Goal: Task Accomplishment & Management: Manage account settings

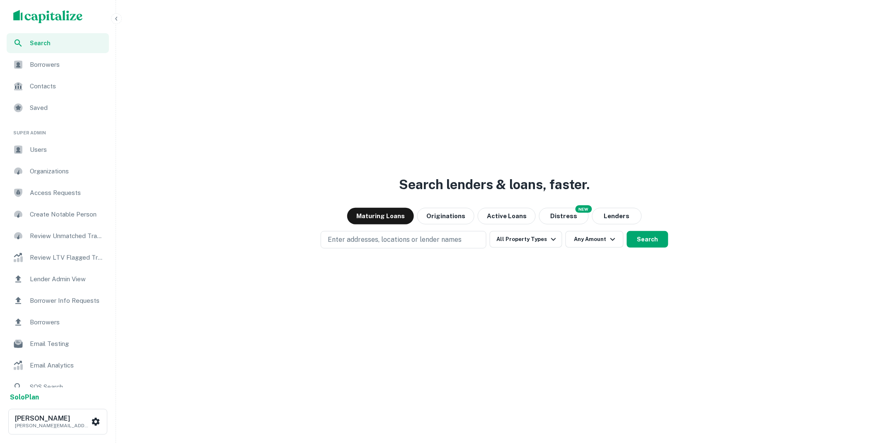
click at [65, 301] on span "Borrower Info Requests" at bounding box center [67, 301] width 74 height 10
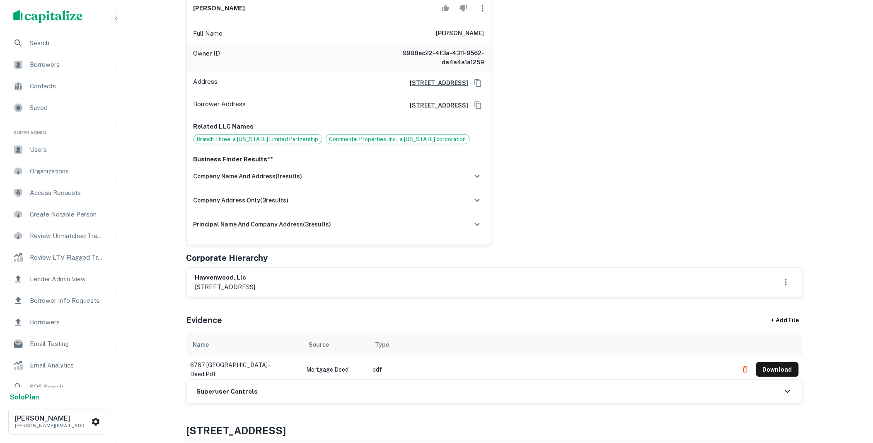
scroll to position [169, 0]
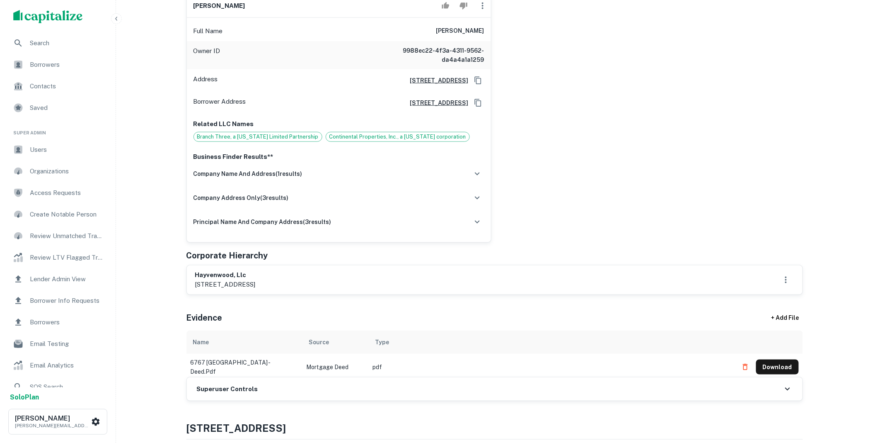
click at [479, 173] on icon "button" at bounding box center [478, 174] width 10 height 10
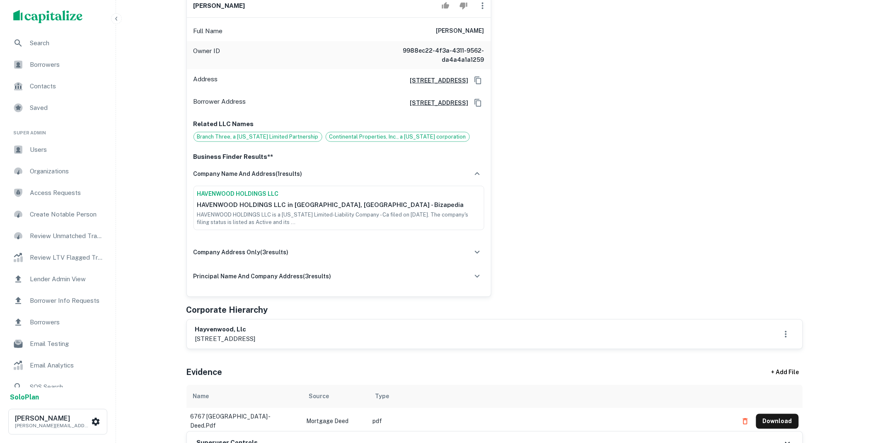
click at [253, 192] on link "HAVENWOOD HOLDINGS LLC" at bounding box center [339, 193] width 284 height 9
drag, startPoint x: 293, startPoint y: 337, endPoint x: 196, endPoint y: 328, distance: 96.6
click at [196, 328] on div "hayvenwood, llc po box 1421, north hollywood, ca, 91614" at bounding box center [225, 334] width 61 height 19
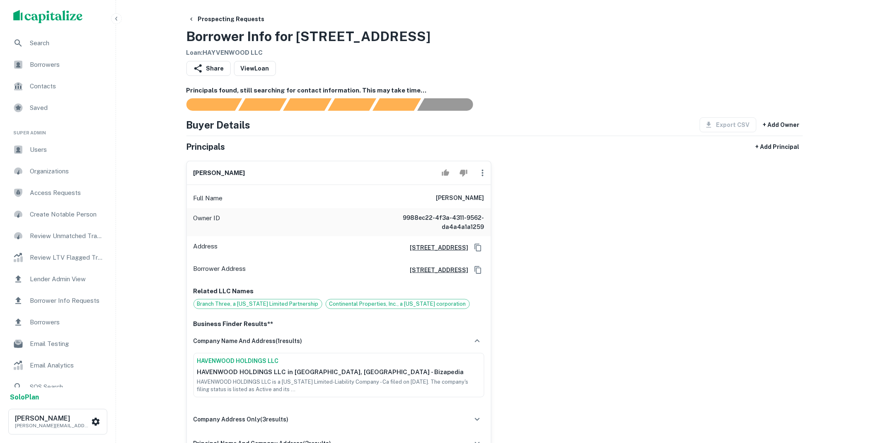
scroll to position [0, 0]
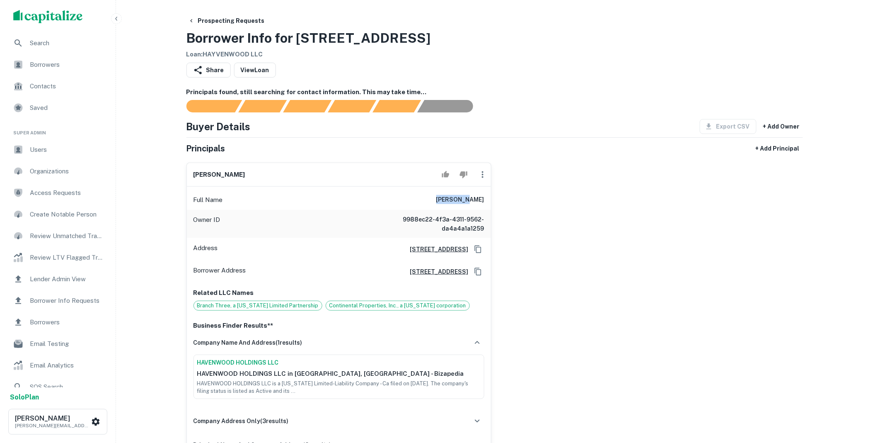
drag, startPoint x: 458, startPoint y: 200, endPoint x: 500, endPoint y: 199, distance: 42.7
click at [500, 199] on div "dixie moe Full Name dixie moe Owner ID 9988ec22-4f3a-4311-9562-da4a4a1a1259 Add…" at bounding box center [491, 311] width 623 height 310
copy h6 "dixie moe"
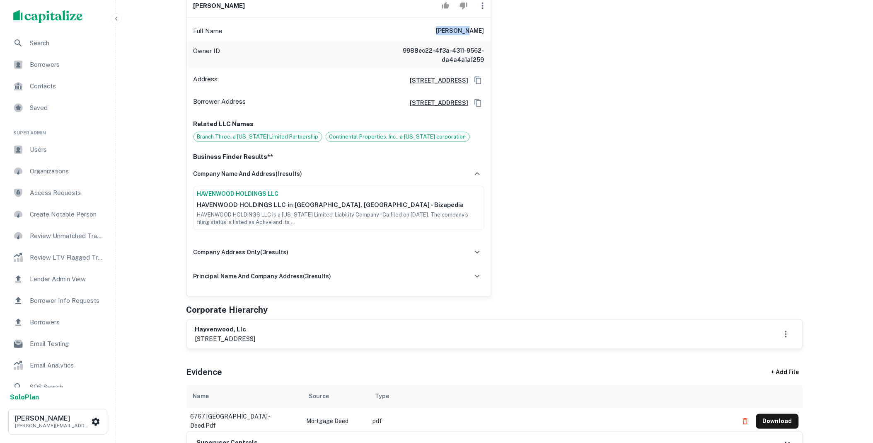
click at [478, 253] on icon "button" at bounding box center [478, 252] width 10 height 10
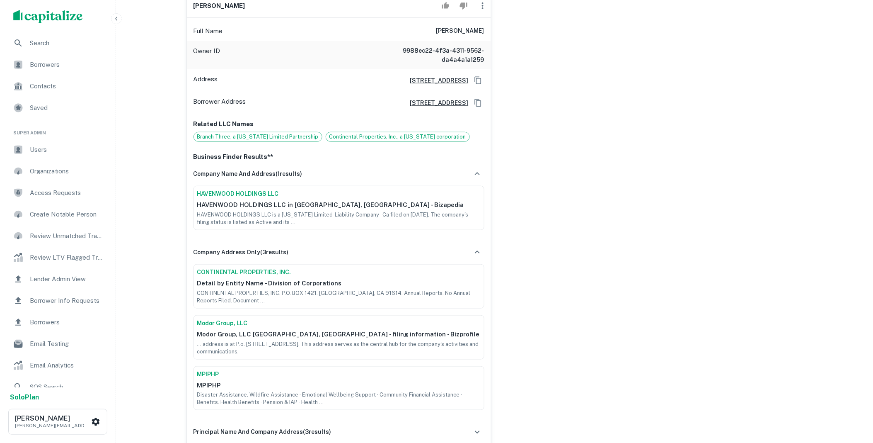
click at [521, 250] on div "dixie moe Full Name dixie moe Owner ID 9988ec22-4f3a-4311-9562-da4a4a1a1259 Add…" at bounding box center [491, 220] width 623 height 466
click at [478, 250] on icon "button" at bounding box center [478, 252] width 10 height 10
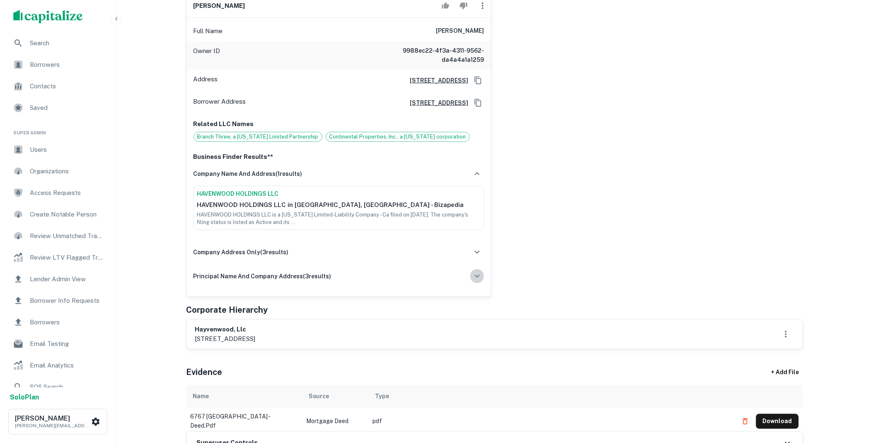
click at [479, 276] on icon "button" at bounding box center [478, 276] width 10 height 10
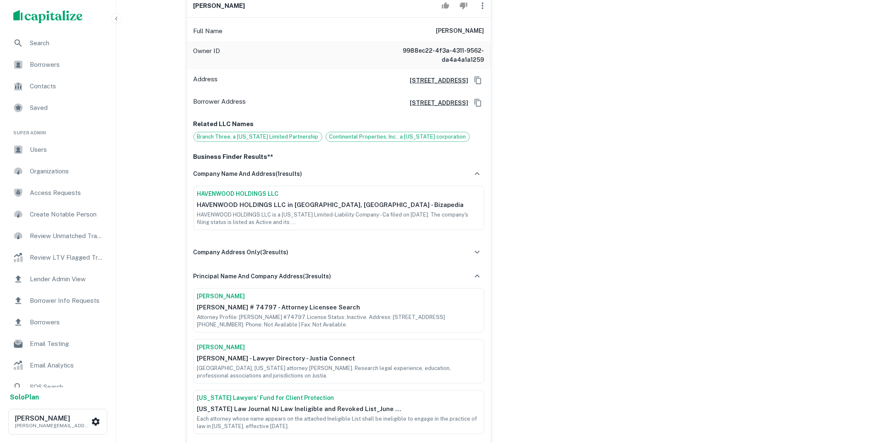
click at [216, 346] on link "Dixie Moe" at bounding box center [339, 347] width 284 height 9
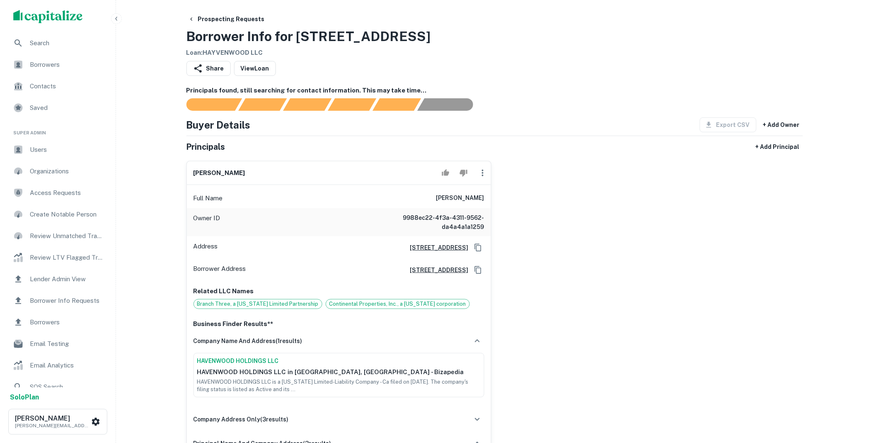
scroll to position [0, 0]
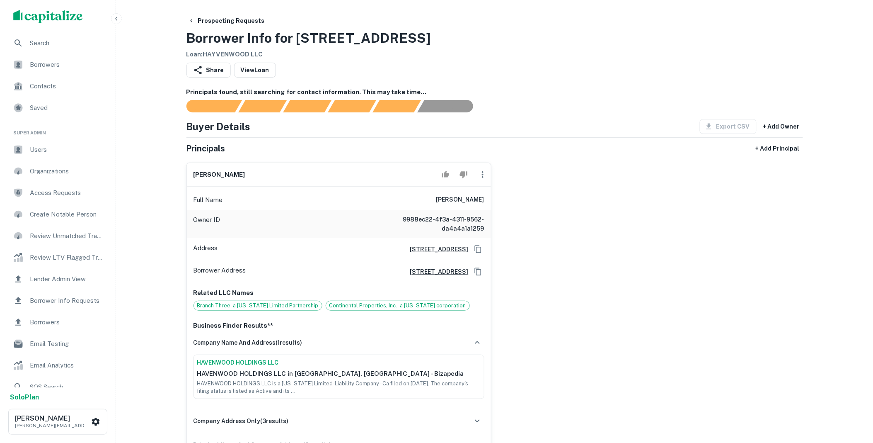
click at [484, 171] on icon "button" at bounding box center [483, 175] width 10 height 10
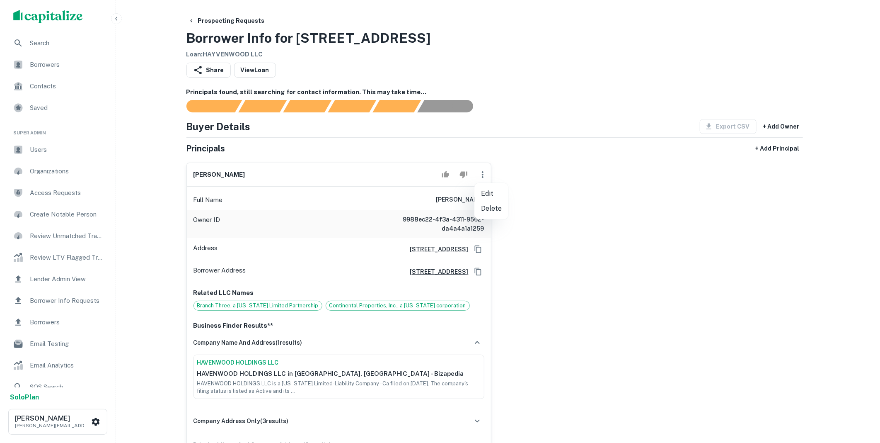
click at [488, 194] on li "Edit" at bounding box center [492, 193] width 34 height 15
select select "**"
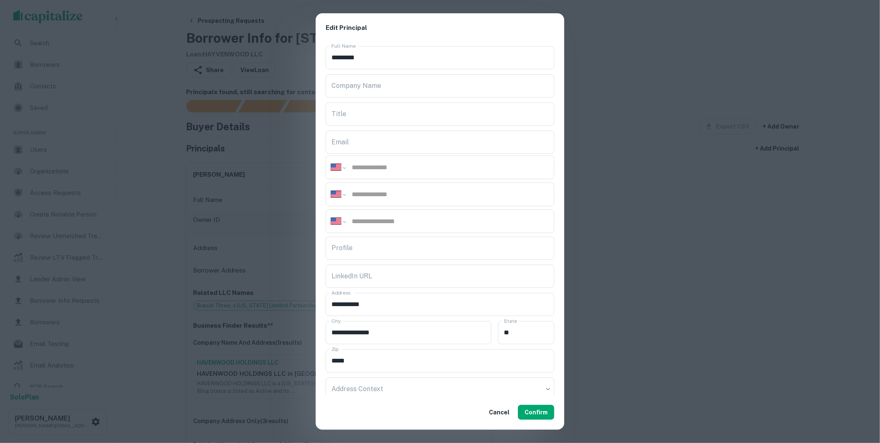
click at [357, 110] on input "Title" at bounding box center [440, 113] width 229 height 23
paste input "*********"
type input "********"
click at [366, 216] on div "**********" at bounding box center [440, 221] width 229 height 24
click at [370, 221] on input "tel" at bounding box center [450, 221] width 198 height 10
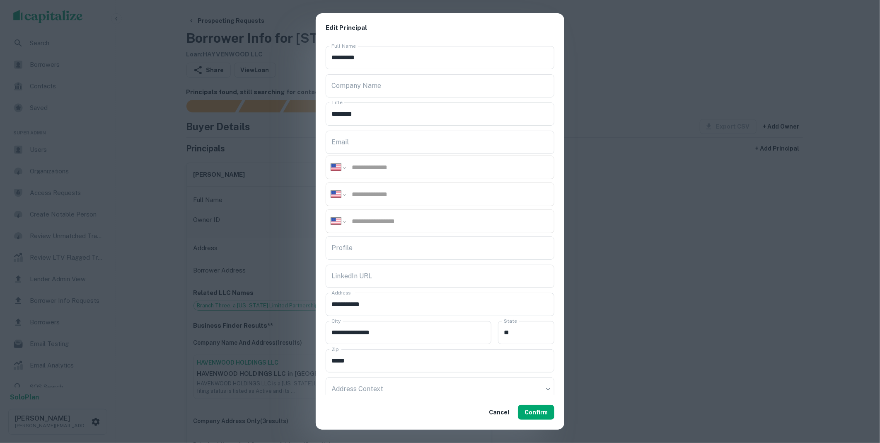
click at [353, 221] on input "tel" at bounding box center [450, 221] width 198 height 10
paste input "**********"
type input "**********"
click at [534, 409] on button "Confirm" at bounding box center [536, 412] width 36 height 15
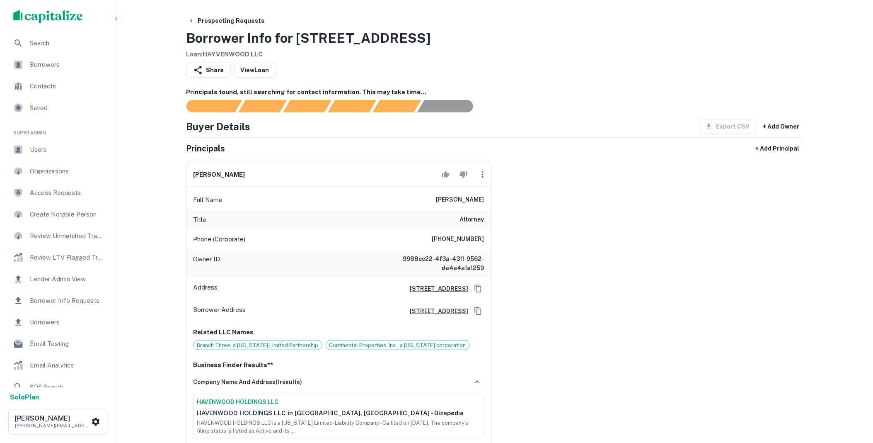
click at [485, 177] on icon "button" at bounding box center [483, 175] width 10 height 10
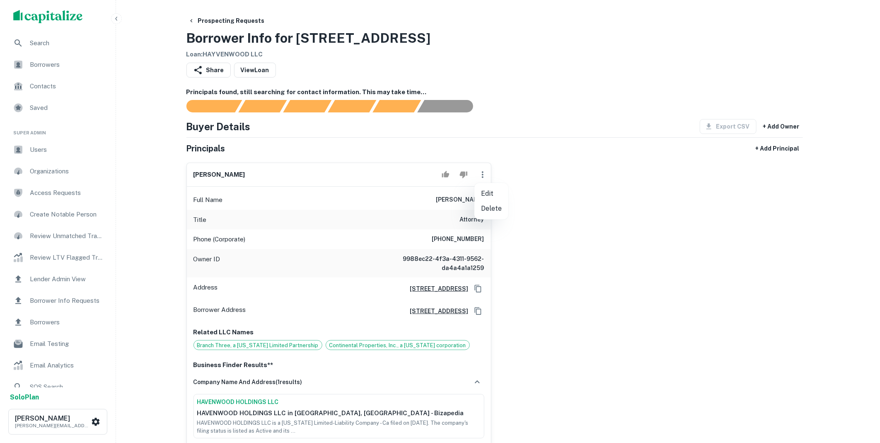
click at [496, 200] on li "Edit" at bounding box center [492, 193] width 34 height 15
select select "**"
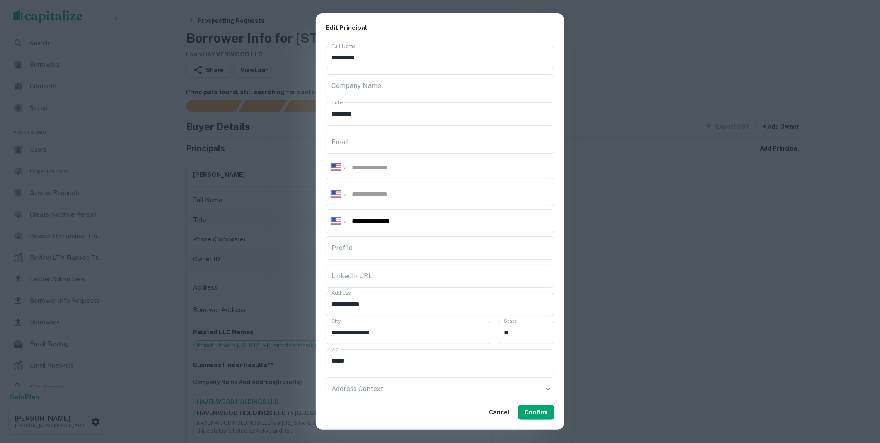
click at [367, 169] on input "tel" at bounding box center [450, 168] width 198 height 10
paste input "**********"
type input "**********"
click at [366, 195] on input "tel" at bounding box center [450, 194] width 198 height 10
paste input "**********"
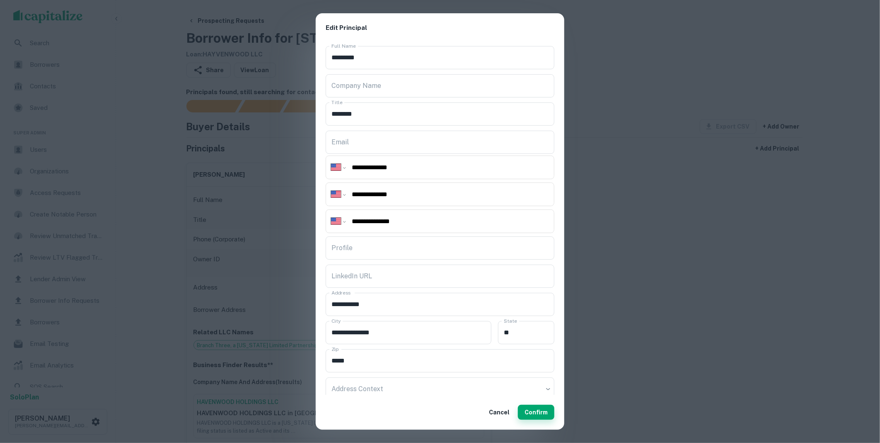
type input "**********"
click at [537, 408] on button "Confirm" at bounding box center [536, 412] width 36 height 15
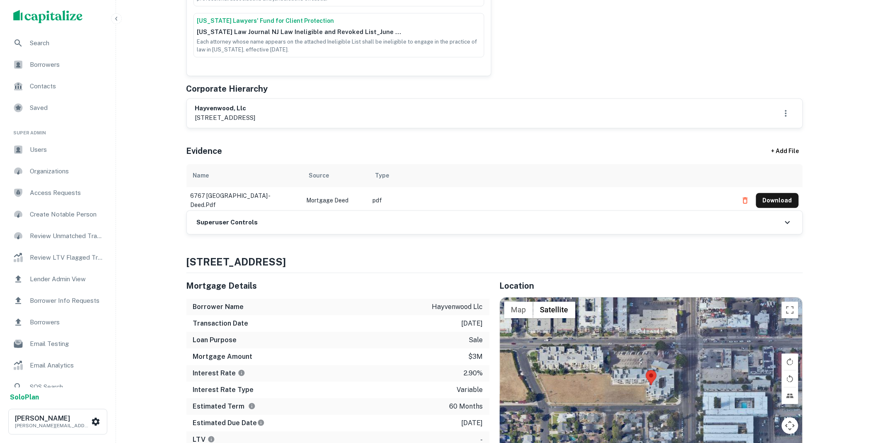
scroll to position [507, 0]
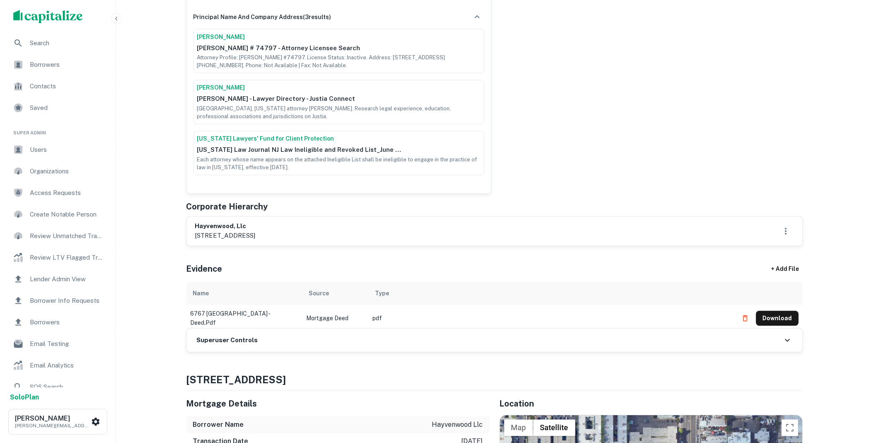
click at [334, 347] on div "Superuser Controls" at bounding box center [495, 340] width 616 height 23
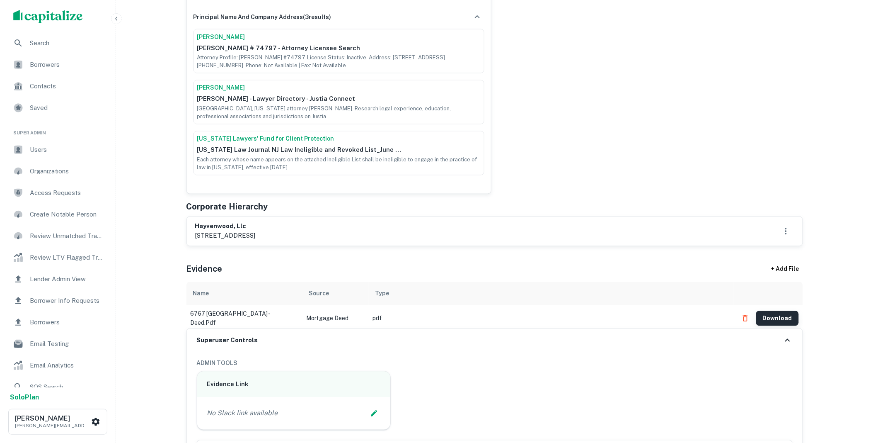
click at [775, 317] on button "Download" at bounding box center [778, 318] width 43 height 15
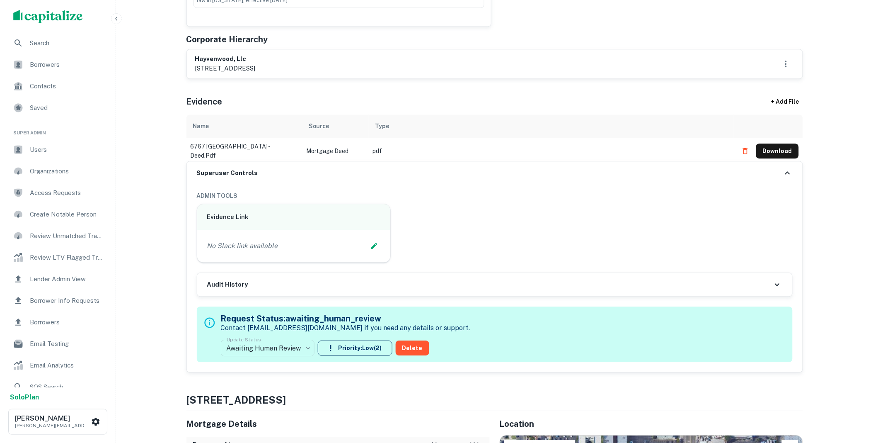
scroll to position [676, 0]
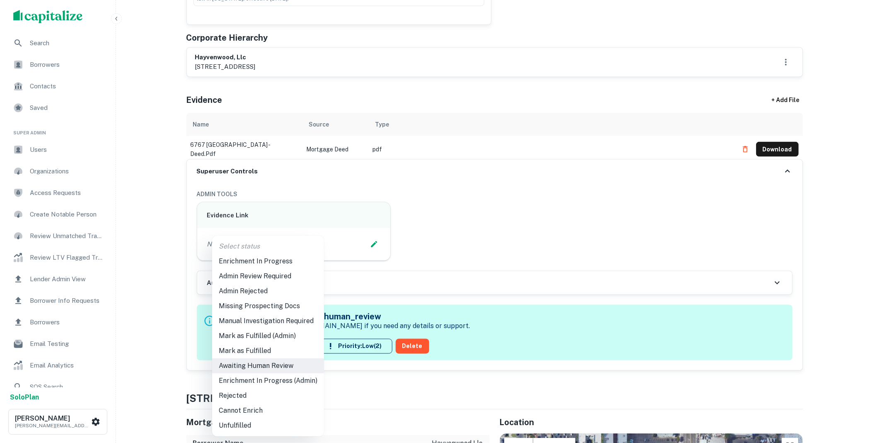
click at [262, 353] on li "Mark as Fulfilled" at bounding box center [268, 350] width 112 height 15
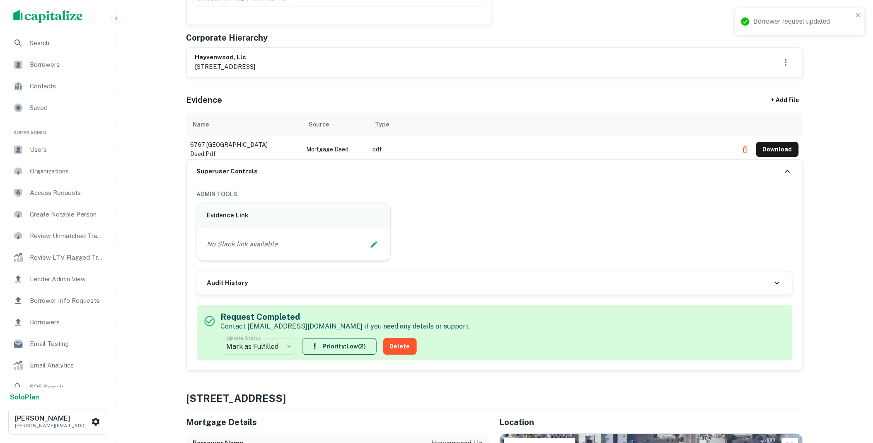
scroll to position [0, 0]
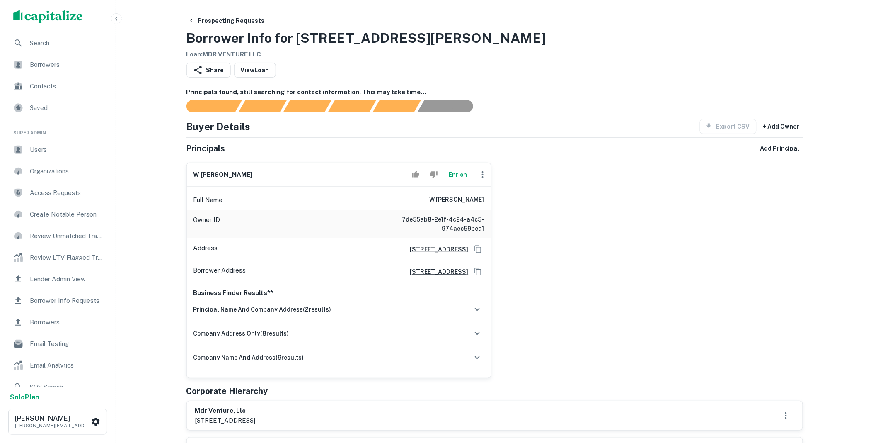
click at [468, 162] on div "w [PERSON_NAME] Enrich Full Name w [PERSON_NAME] Owner ID 7de55ab8-2e1f-4c24-a4…" at bounding box center [336, 267] width 312 height 222
click at [449, 178] on button "Enrich" at bounding box center [458, 174] width 27 height 17
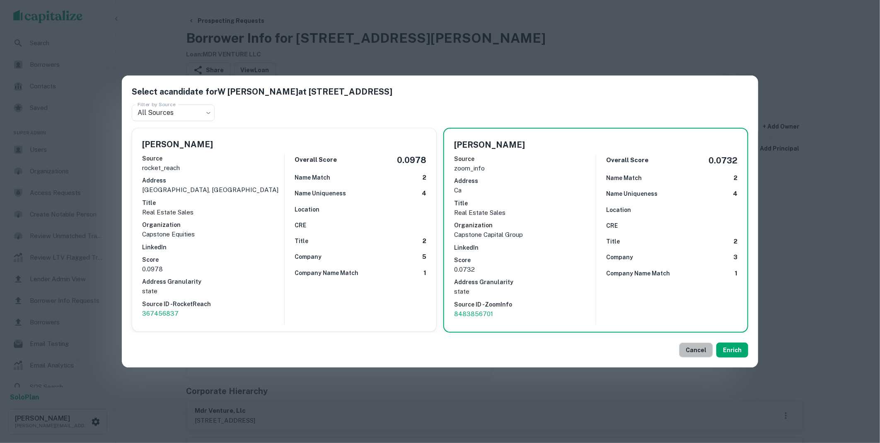
click at [701, 345] on button "Cancel" at bounding box center [696, 349] width 34 height 15
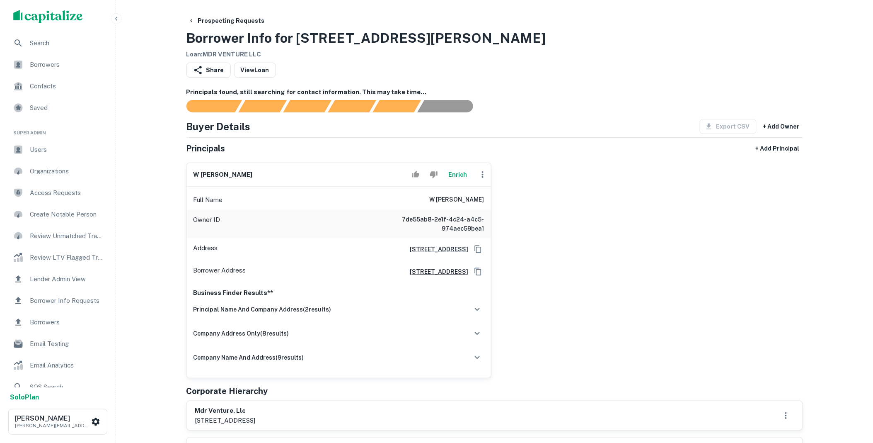
drag, startPoint x: 349, startPoint y: 421, endPoint x: 188, endPoint y: 407, distance: 161.9
click at [188, 407] on div "mdr venture, llc 2710 gateway oaks drive, suite 150n, sacramento, ca, 95833" at bounding box center [495, 415] width 616 height 29
copy div "mdr venture, llc 2710 gateway oaks drive, suite 150n, sacramento, ca"
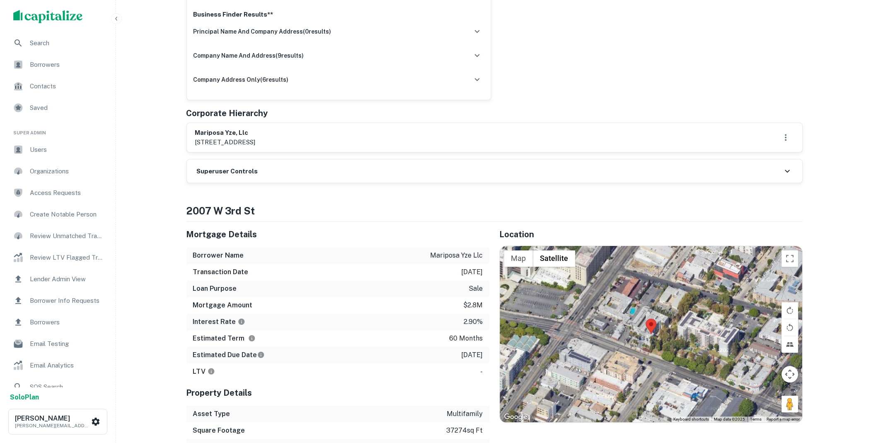
scroll to position [337, 0]
click at [289, 169] on div "Superuser Controls" at bounding box center [495, 170] width 616 height 23
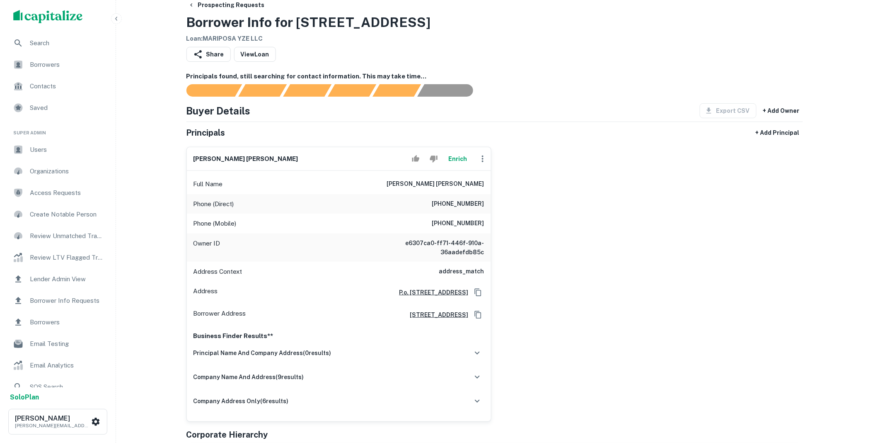
scroll to position [0, 0]
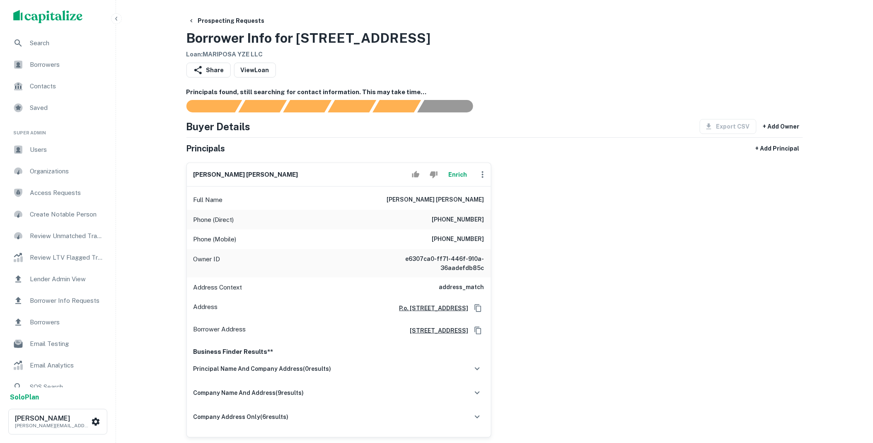
click at [457, 175] on button "Enrich" at bounding box center [458, 174] width 27 height 17
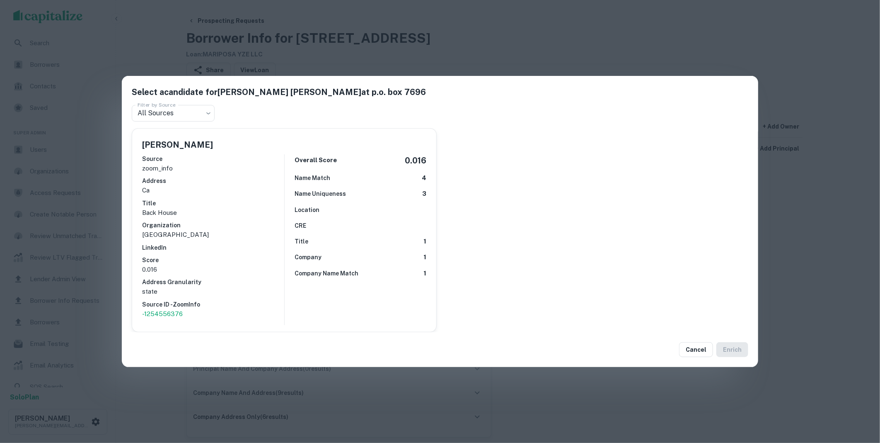
click at [700, 350] on button "Cancel" at bounding box center [696, 349] width 34 height 15
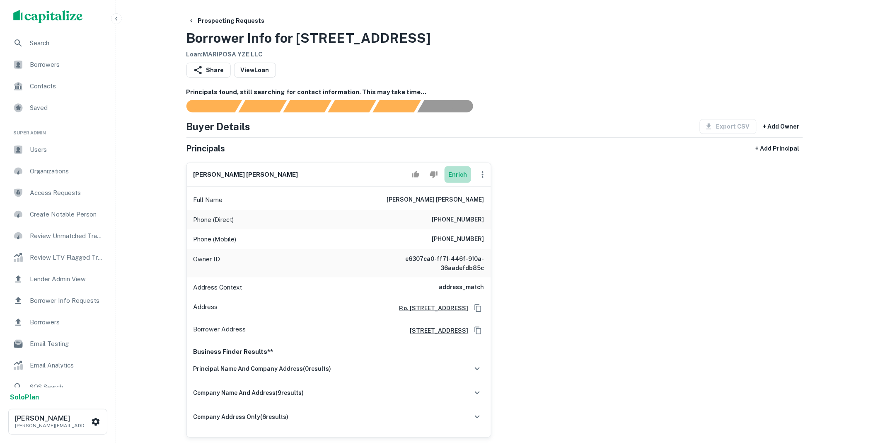
click at [458, 173] on button "Enrich" at bounding box center [458, 174] width 27 height 17
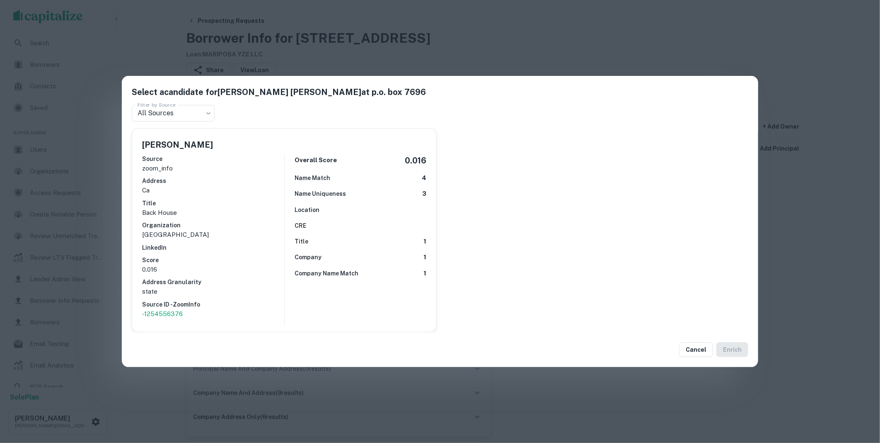
click at [696, 350] on button "Cancel" at bounding box center [696, 349] width 34 height 15
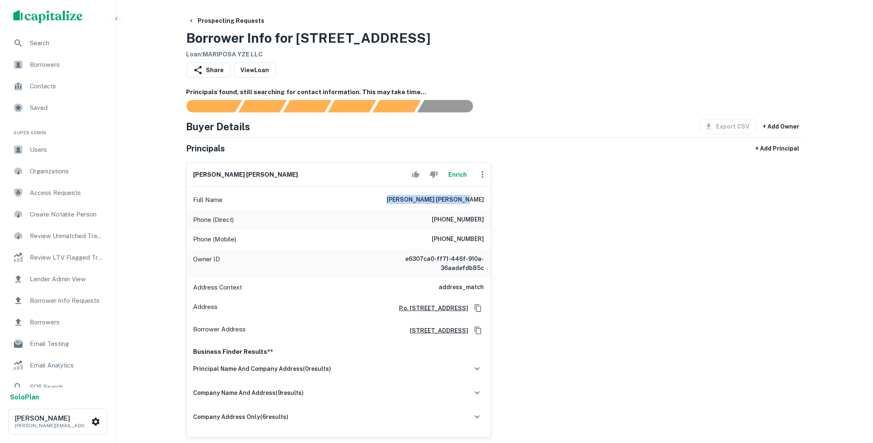
drag, startPoint x: 411, startPoint y: 198, endPoint x: 507, endPoint y: 206, distance: 96.1
click at [507, 206] on div "sandra baron eichenbaum Enrich Full Name sandra baron eichenbaum Phone (Direct)…" at bounding box center [491, 296] width 623 height 281
copy h6 "sandra baron eichenbaum"
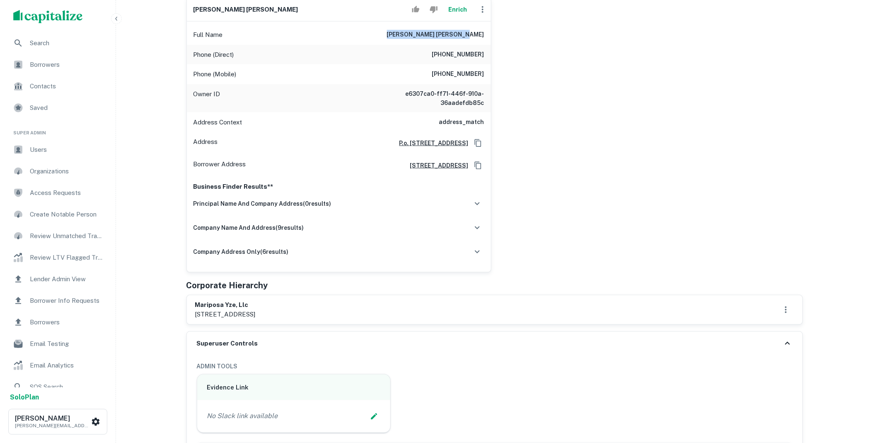
scroll to position [169, 0]
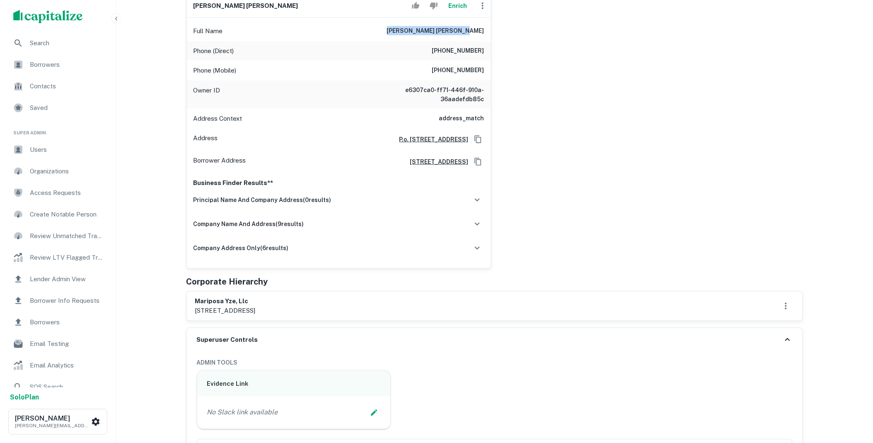
drag, startPoint x: 277, startPoint y: 311, endPoint x: 190, endPoint y: 301, distance: 87.7
click at [190, 301] on div "mariposa yze, llc 1401 21st st, sacramento, ca, 95811" at bounding box center [495, 305] width 616 height 29
copy div "mariposa yze, llc 1401 21st st, sacramento, ca"
click at [479, 224] on icon "button" at bounding box center [478, 224] width 10 height 10
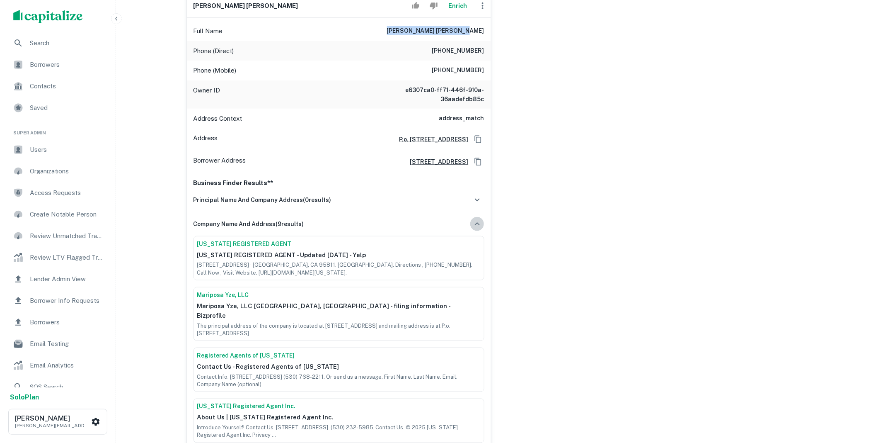
click at [478, 224] on icon "button" at bounding box center [478, 224] width 10 height 10
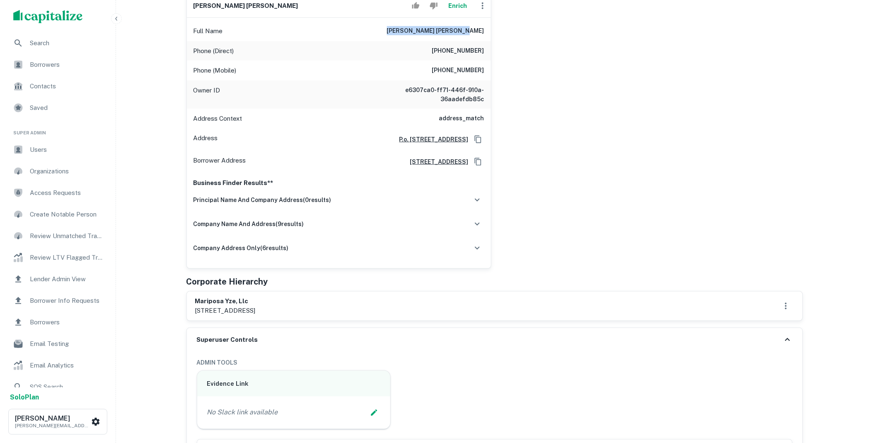
click at [478, 224] on icon "button" at bounding box center [477, 223] width 5 height 3
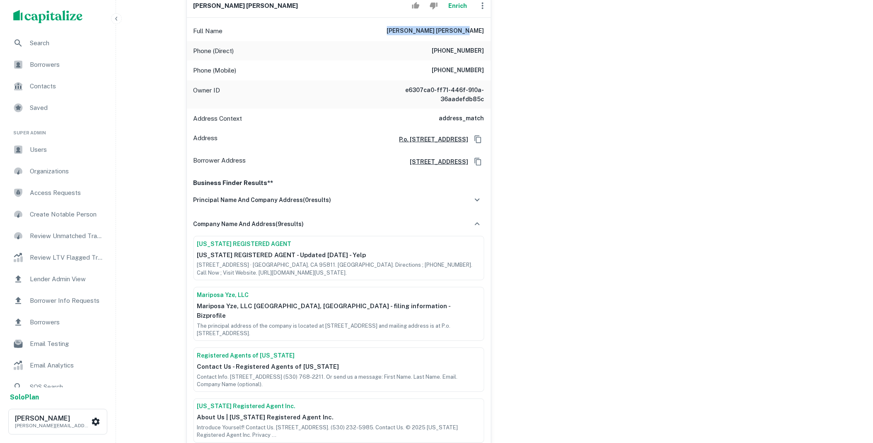
click at [478, 224] on icon "button" at bounding box center [478, 224] width 10 height 10
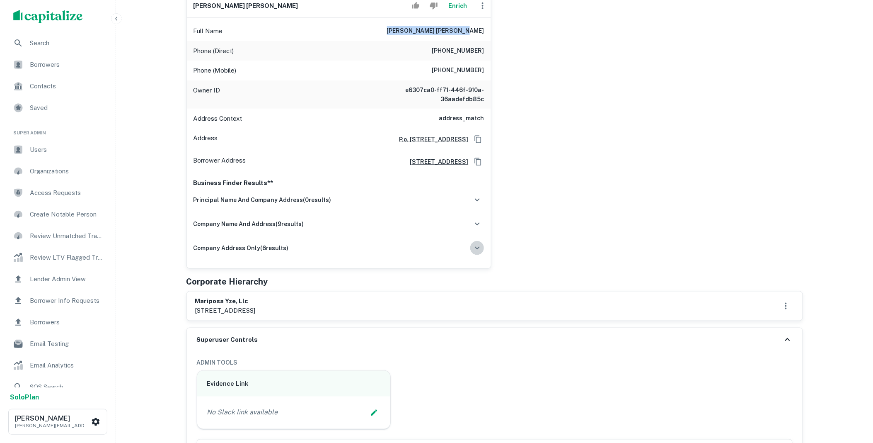
click at [477, 244] on icon "button" at bounding box center [478, 248] width 10 height 10
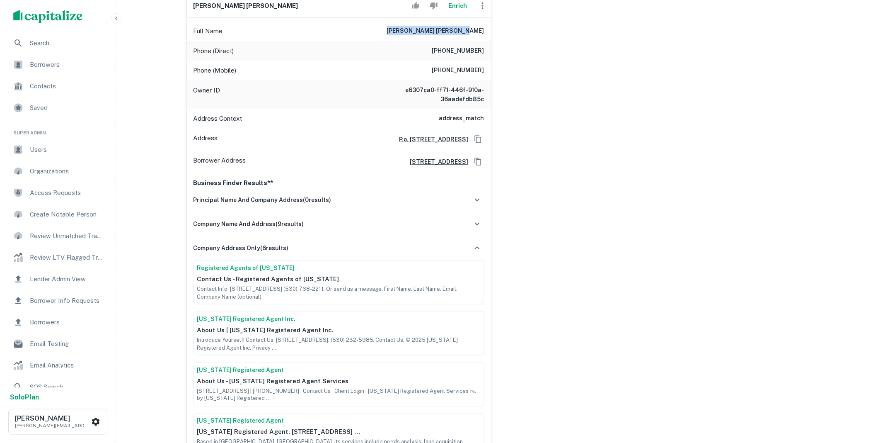
click at [477, 244] on icon "button" at bounding box center [478, 248] width 10 height 10
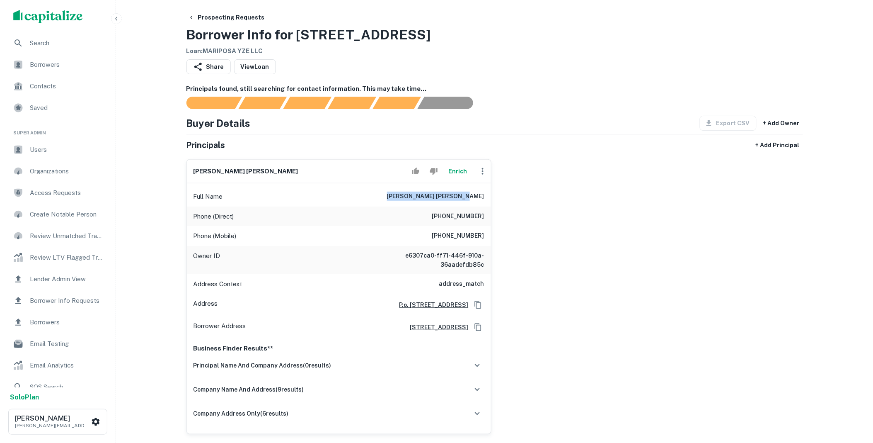
scroll to position [0, 0]
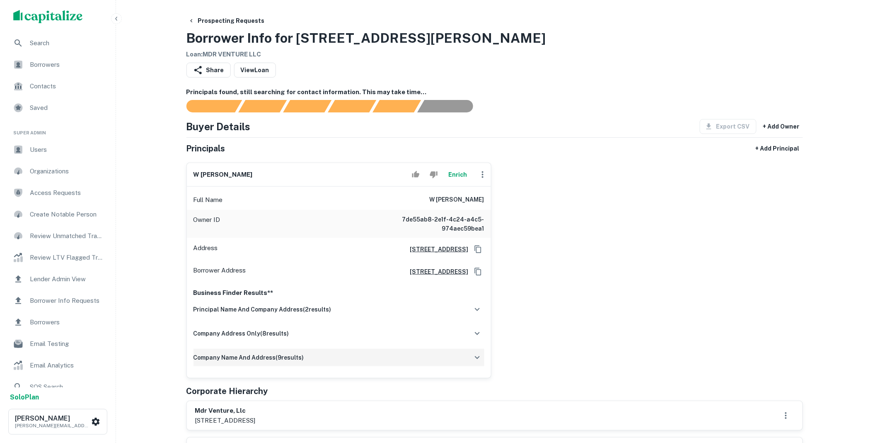
click at [479, 357] on icon "button" at bounding box center [477, 357] width 5 height 3
